Goal: Navigation & Orientation: Find specific page/section

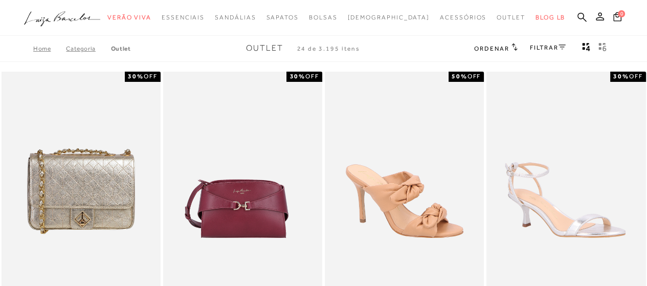
click at [263, 49] on span "Outlet" at bounding box center [263, 47] width 37 height 9
click at [114, 49] on link "Outlet" at bounding box center [121, 48] width 20 height 7
click at [122, 49] on link "Outlet" at bounding box center [121, 48] width 20 height 7
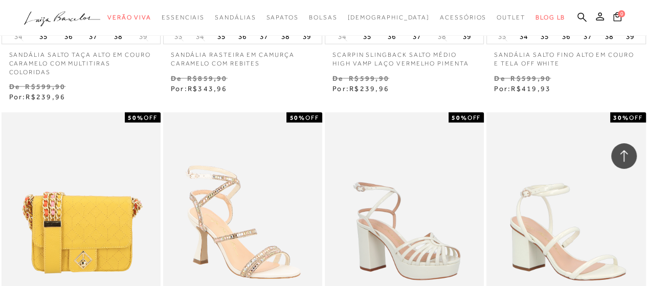
scroll to position [1687, 0]
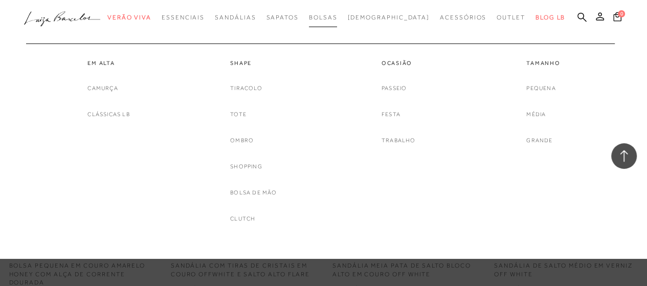
click at [337, 18] on span "Bolsas" at bounding box center [323, 17] width 29 height 7
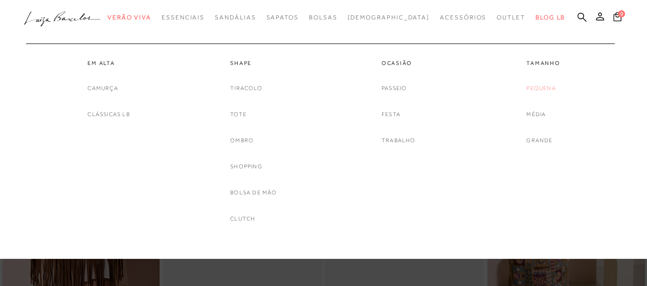
click at [547, 91] on link "Pequena" at bounding box center [540, 88] width 29 height 11
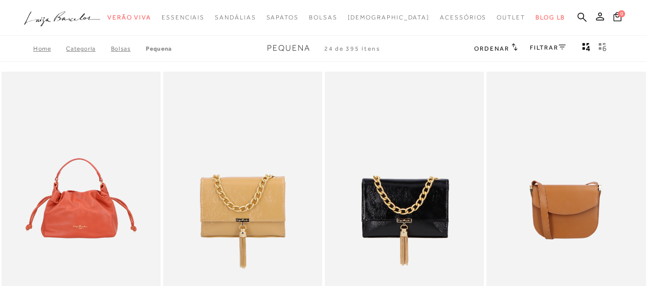
click at [507, 50] on h2 "Ordenar" at bounding box center [495, 48] width 43 height 10
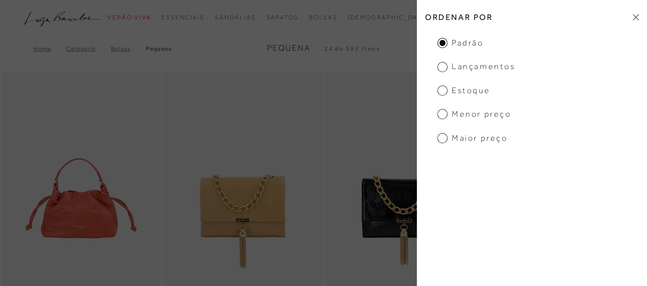
click at [442, 114] on span "Menor preço" at bounding box center [474, 113] width 74 height 11
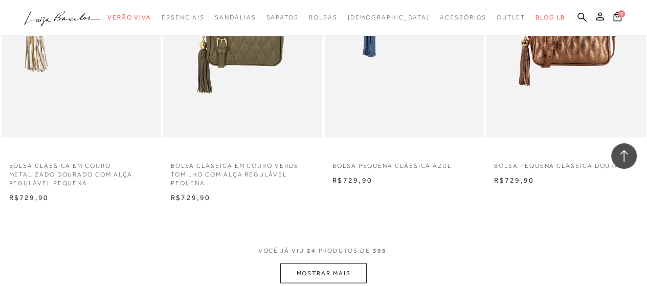
scroll to position [1841, 0]
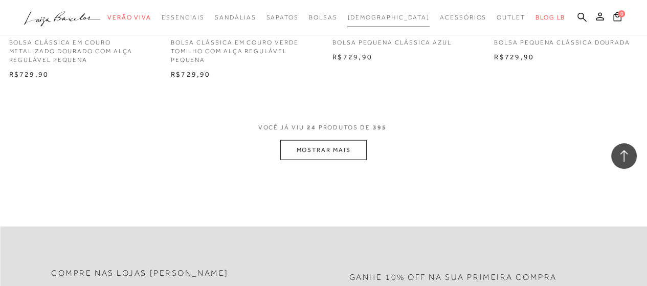
click at [381, 15] on span "[DEMOGRAPHIC_DATA]" at bounding box center [388, 17] width 82 height 7
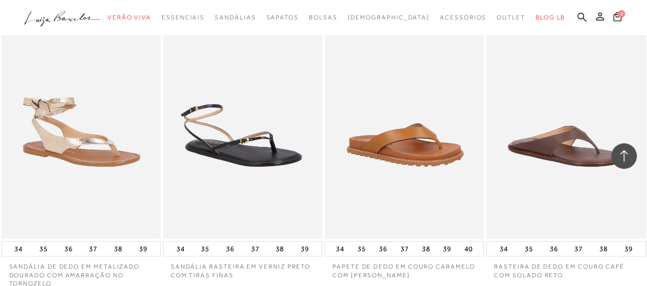
scroll to position [1329, 0]
